Goal: Task Accomplishment & Management: Use online tool/utility

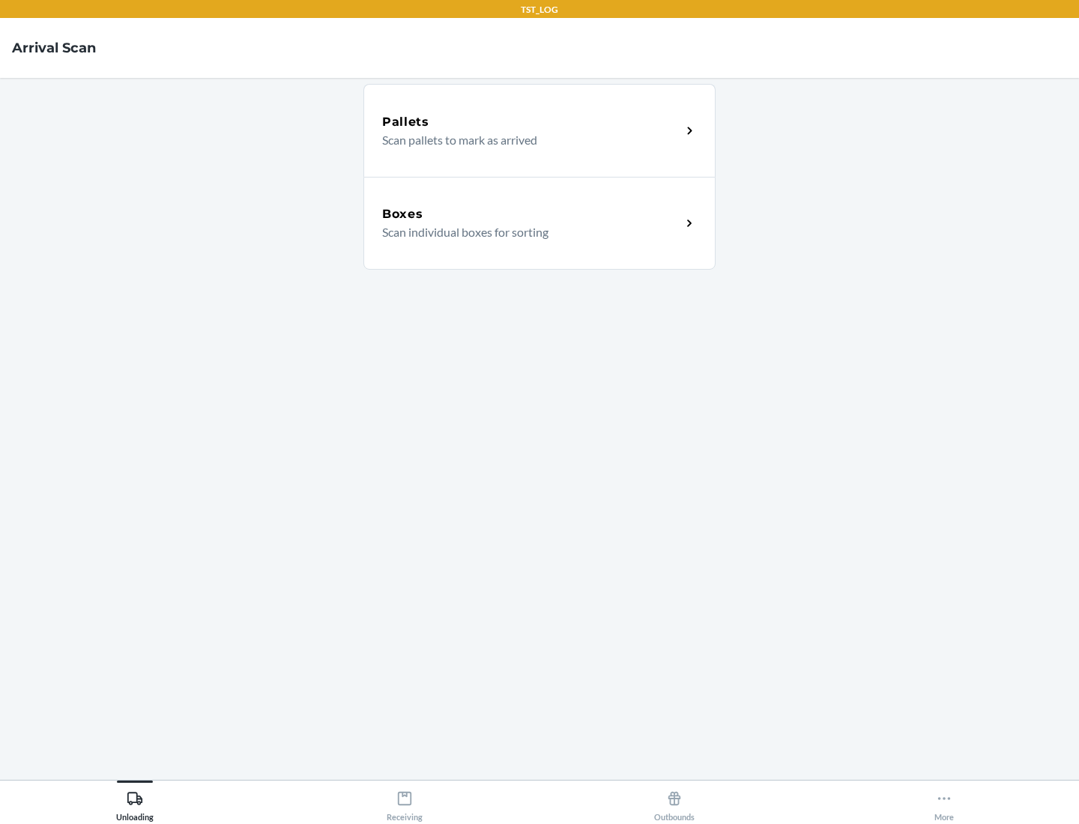
click at [531, 214] on div "Boxes" at bounding box center [531, 214] width 299 height 18
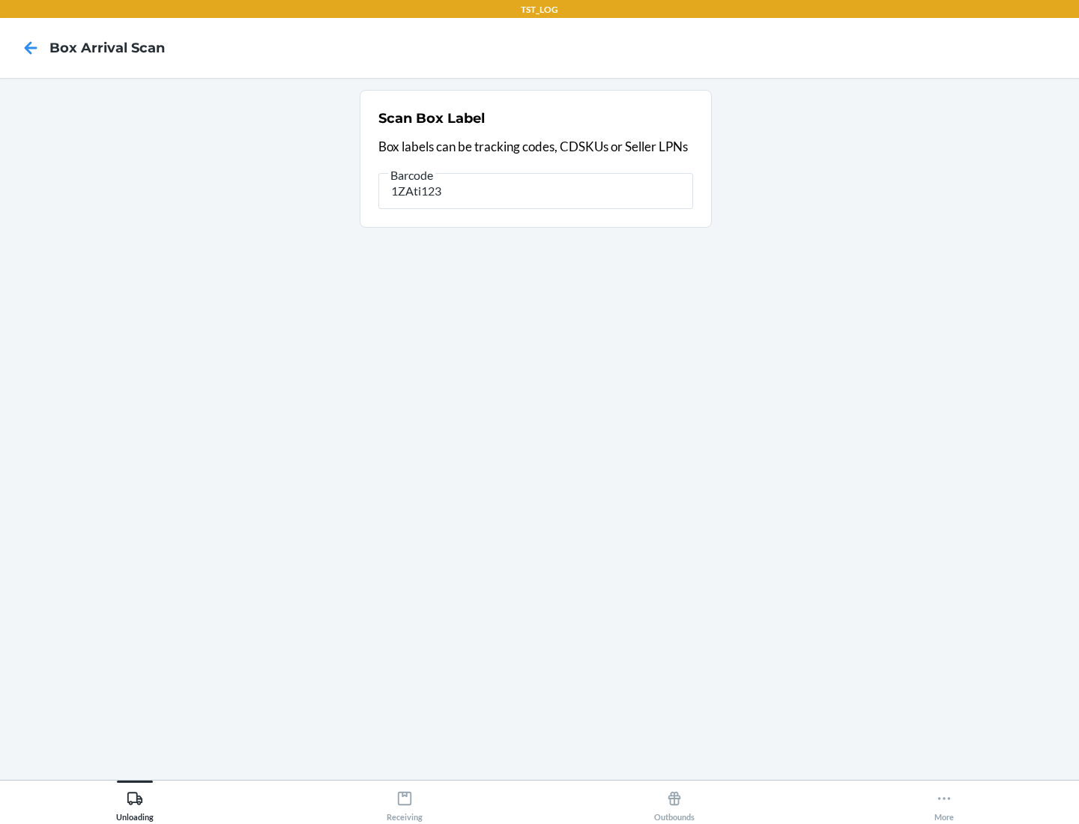
type input "1ZAti123"
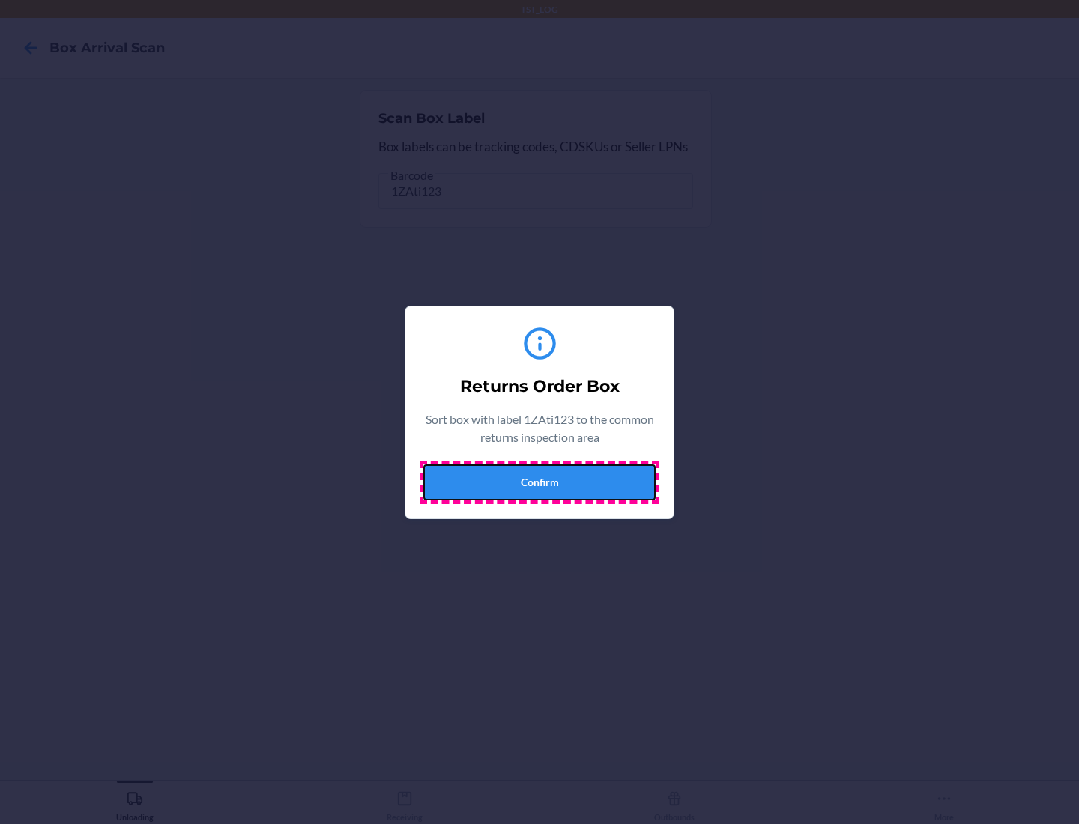
click at [539, 482] on button "Confirm" at bounding box center [539, 483] width 232 height 36
